Goal: Task Accomplishment & Management: Manage account settings

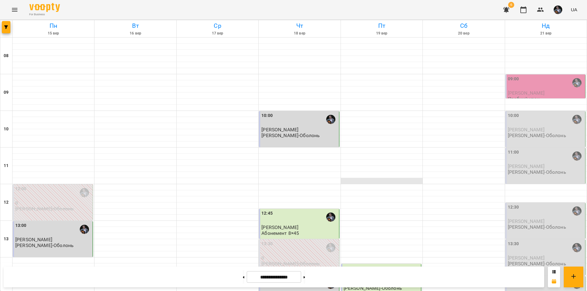
scroll to position [251, 0]
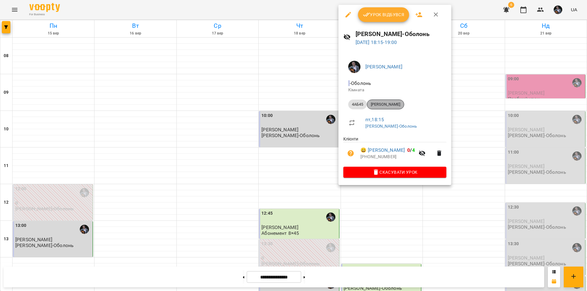
click at [399, 107] on span "[PERSON_NAME]" at bounding box center [385, 105] width 37 height 6
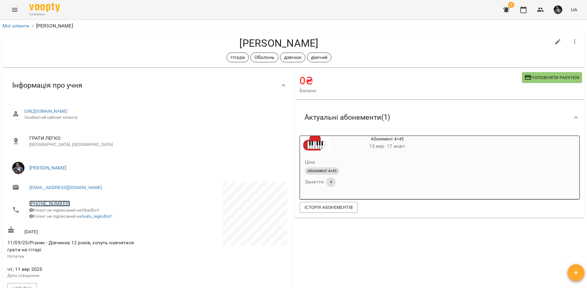
click at [63, 206] on link "[PHONE_NUMBER]" at bounding box center [49, 204] width 41 height 6
click at [75, 219] on img at bounding box center [74, 215] width 9 height 9
click at [522, 12] on icon "button" at bounding box center [523, 9] width 7 height 7
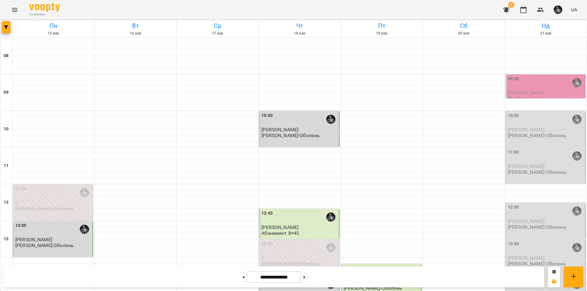
scroll to position [251, 0]
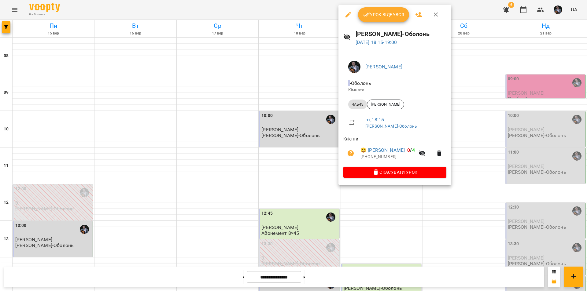
click at [462, 215] on div at bounding box center [293, 145] width 587 height 291
